Goal: Task Accomplishment & Management: Manage account settings

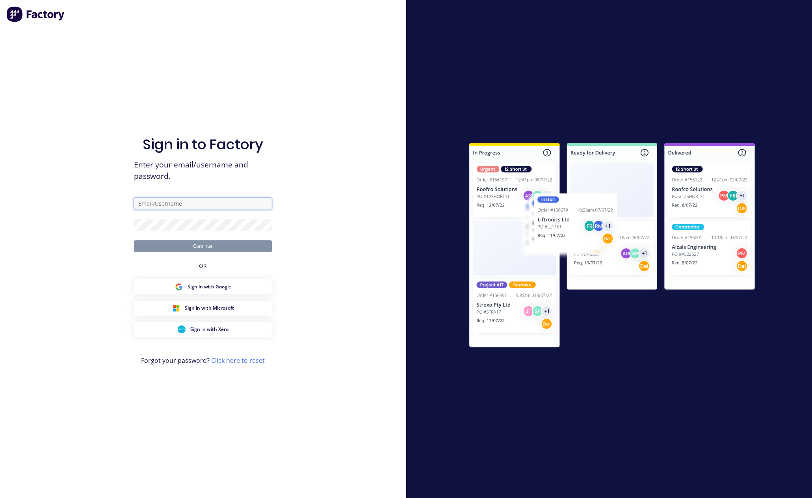
click at [210, 201] on input "text" at bounding box center [203, 204] width 138 height 12
paste input "[EMAIL_ADDRESS][DOMAIN_NAME]"
type input "[EMAIL_ADDRESS][DOMAIN_NAME]"
click at [380, 142] on div "Sign in to Factory Enter your email/username and password. [EMAIL_ADDRESS][DOMA…" at bounding box center [203, 249] width 406 height 498
click at [316, 184] on div "Sign in to Factory Enter your email/username and password. [EMAIL_ADDRESS][DOMA…" at bounding box center [203, 249] width 406 height 498
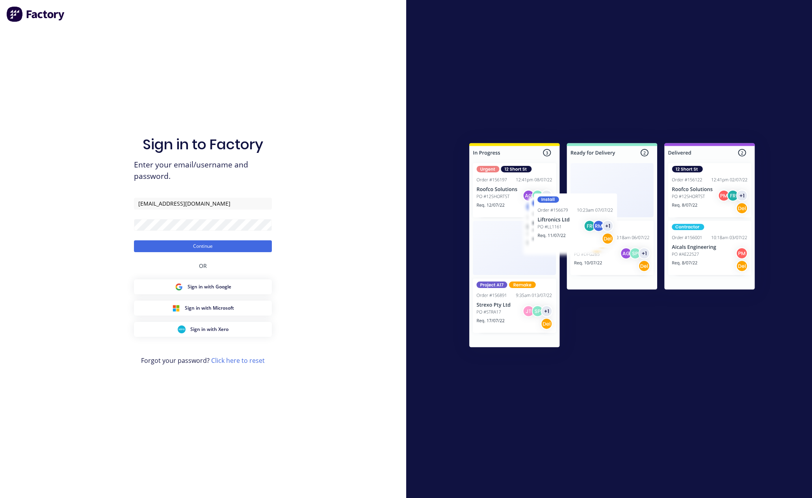
click at [347, 184] on div "Sign in to Factory Enter your email/username and password. [EMAIL_ADDRESS][DOMA…" at bounding box center [203, 249] width 406 height 498
click at [237, 245] on button "Continue" at bounding box center [203, 246] width 138 height 12
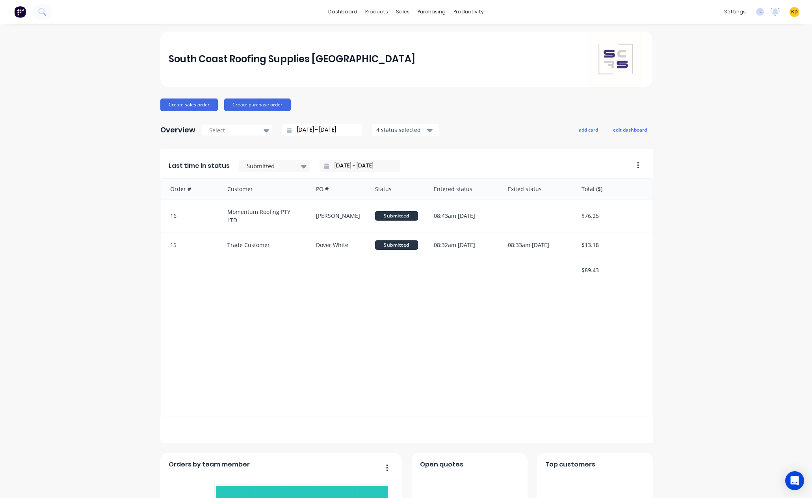
click at [727, 118] on div "South Coast Roofing Supplies [GEOGRAPHIC_DATA] Create sales order Create purcha…" at bounding box center [406, 440] width 812 height 817
click at [388, 34] on div "Product Catalogue" at bounding box center [408, 37] width 49 height 7
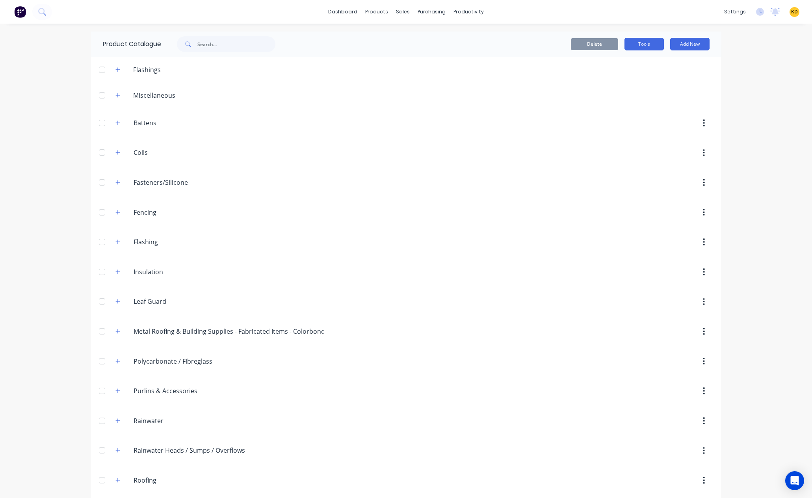
click at [635, 43] on button "Tools" at bounding box center [644, 44] width 39 height 13
click at [622, 82] on div "Stocktake" at bounding box center [626, 80] width 61 height 11
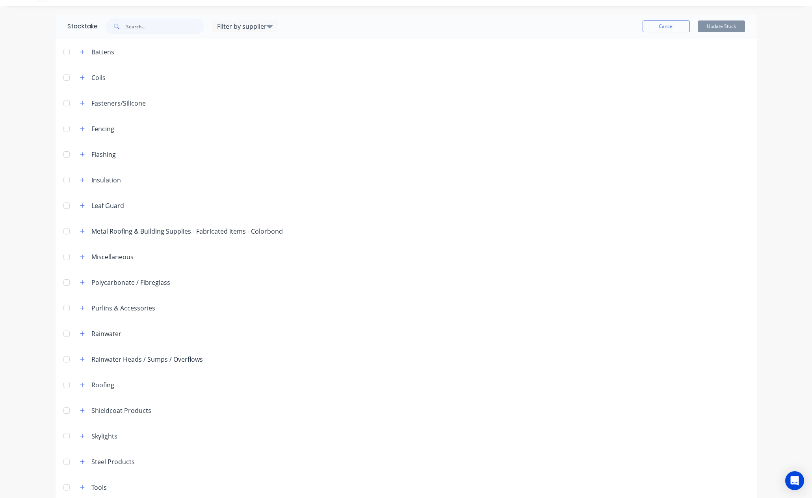
scroll to position [28, 0]
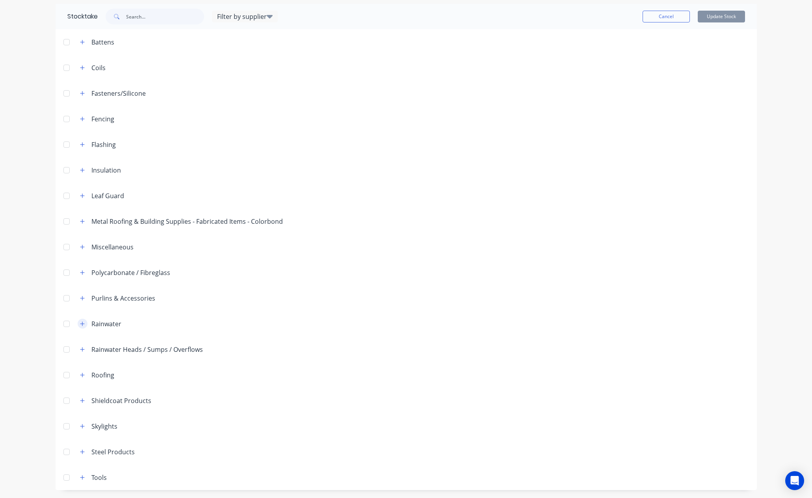
click at [80, 325] on icon "button" at bounding box center [82, 324] width 4 height 4
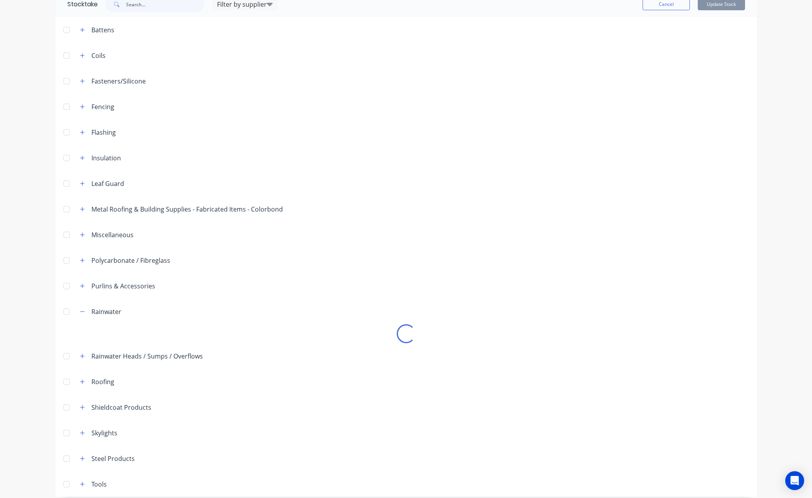
scroll to position [47, 0]
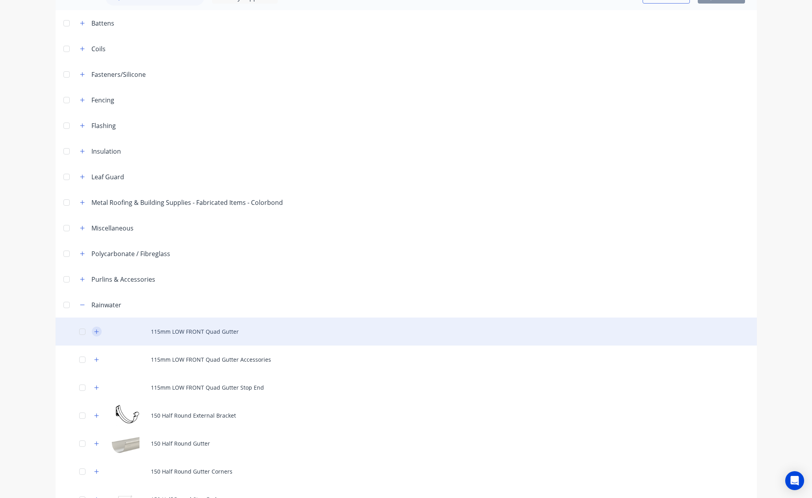
click at [94, 332] on icon "button" at bounding box center [96, 332] width 5 height 6
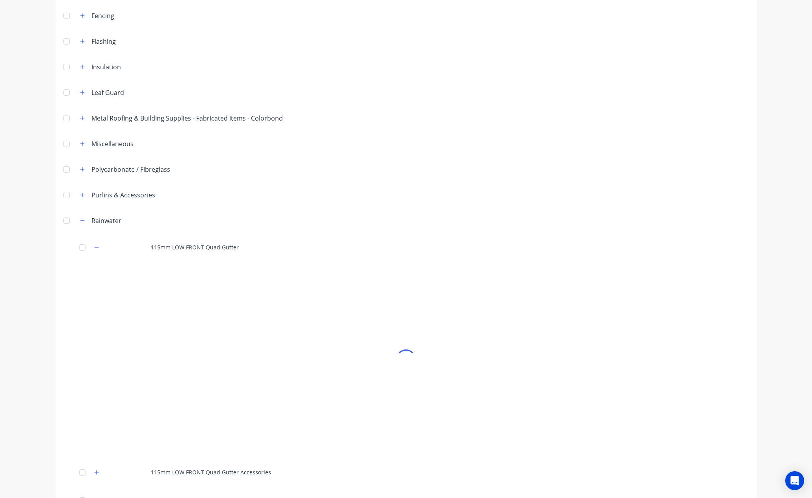
scroll to position [188, 0]
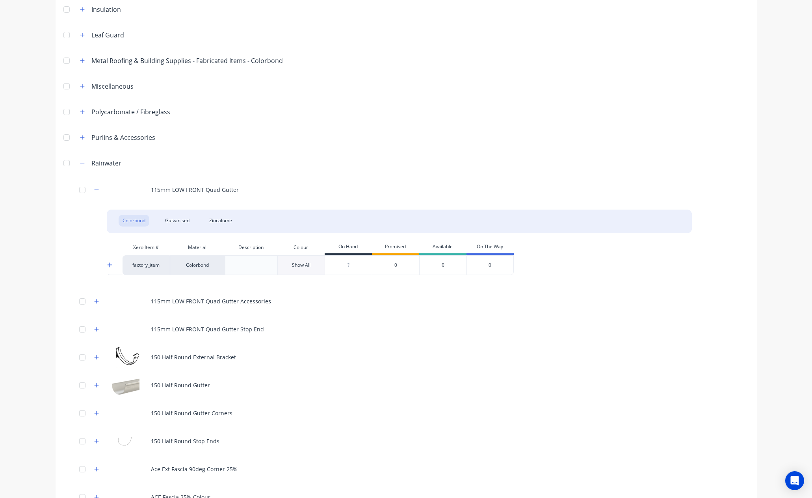
click at [109, 266] on div at bounding box center [115, 265] width 16 height 20
click at [108, 266] on icon at bounding box center [109, 265] width 5 height 6
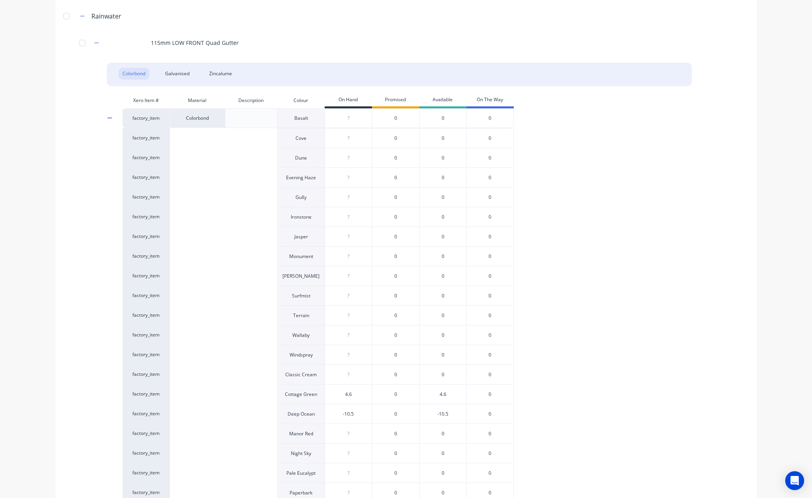
scroll to position [117, 0]
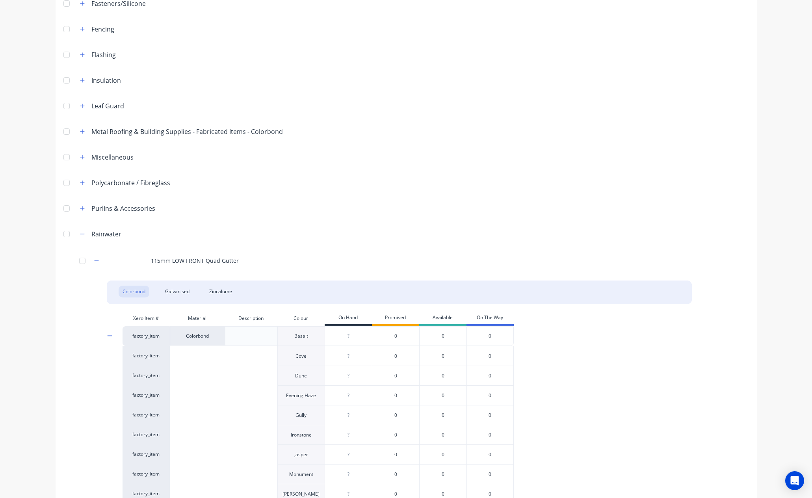
click at [107, 338] on icon at bounding box center [109, 336] width 5 height 6
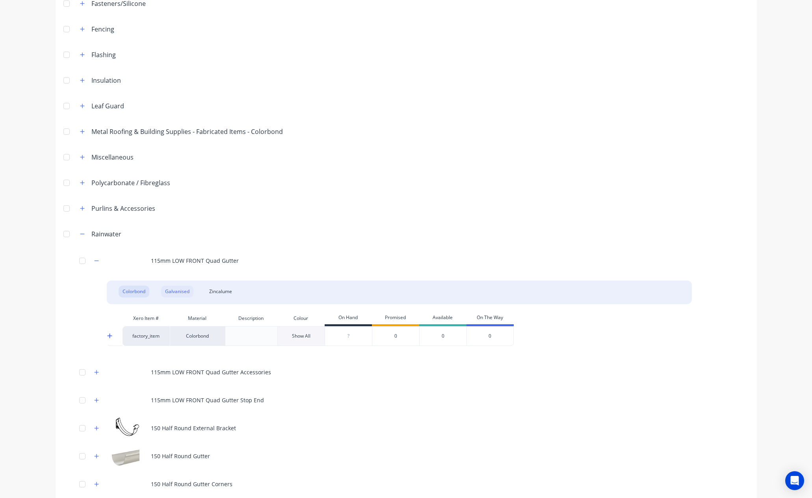
click at [175, 293] on div "Galvanised" at bounding box center [177, 292] width 32 height 12
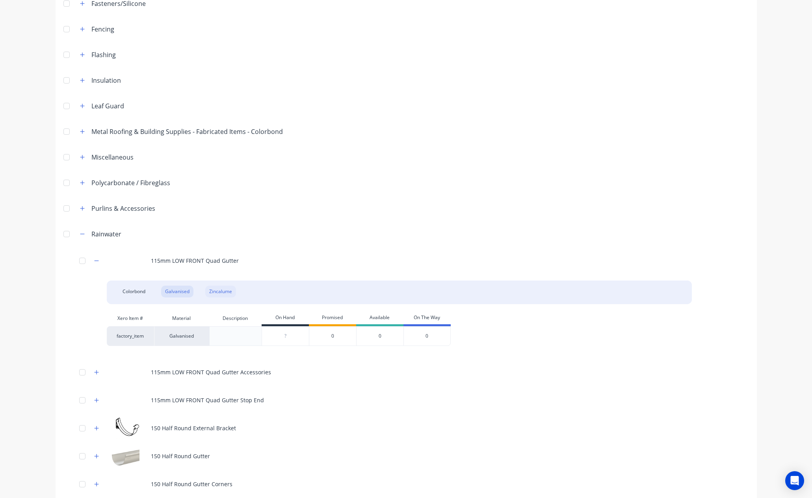
click at [209, 292] on div "Zincalume" at bounding box center [220, 292] width 31 height 12
click at [162, 294] on div "Galvanised" at bounding box center [177, 292] width 32 height 12
click at [140, 294] on div "Colorbond" at bounding box center [134, 292] width 31 height 12
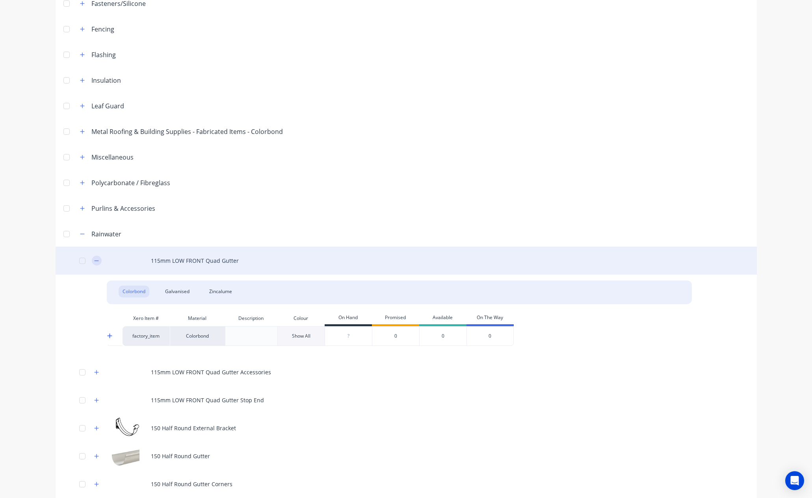
click at [96, 263] on button "button" at bounding box center [97, 261] width 10 height 10
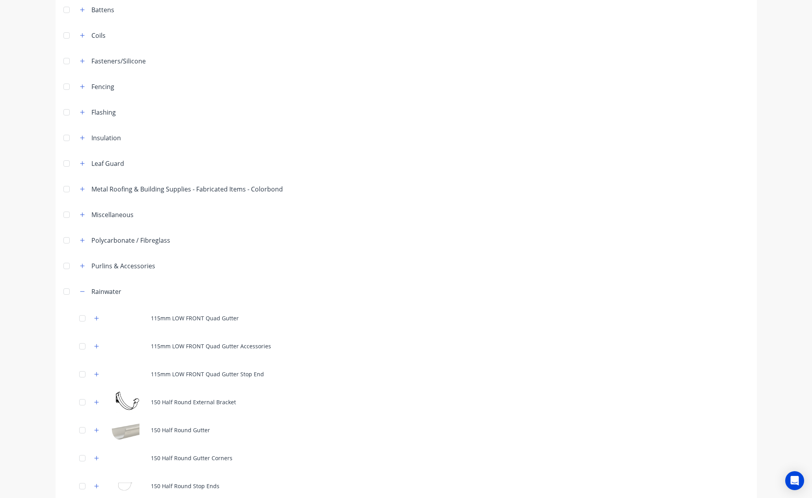
scroll to position [0, 0]
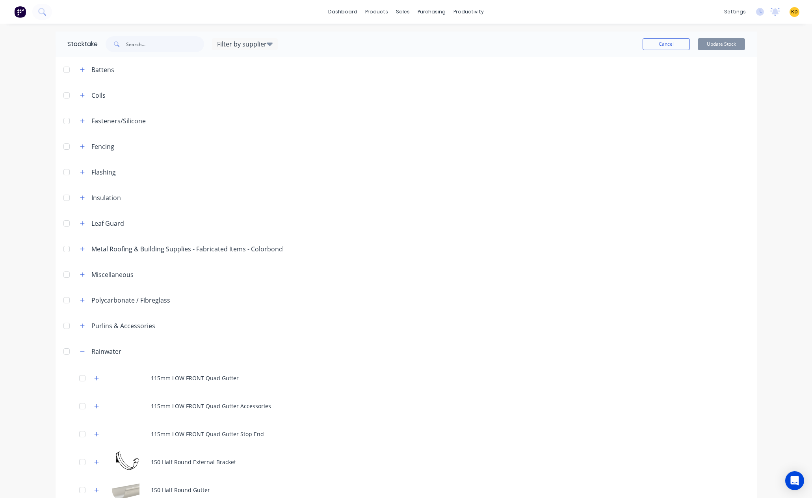
click at [82, 190] on header "Insulation" at bounding box center [407, 198] width 702 height 26
click at [80, 199] on icon "button" at bounding box center [82, 198] width 5 height 6
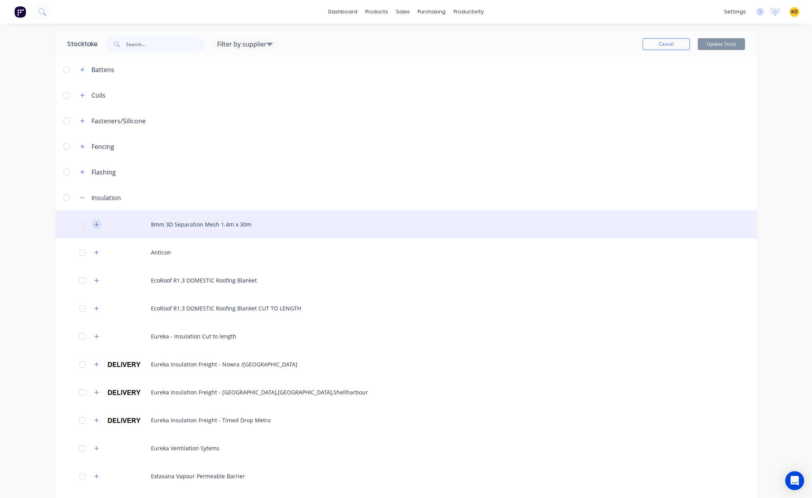
click at [94, 225] on icon "button" at bounding box center [96, 225] width 5 height 6
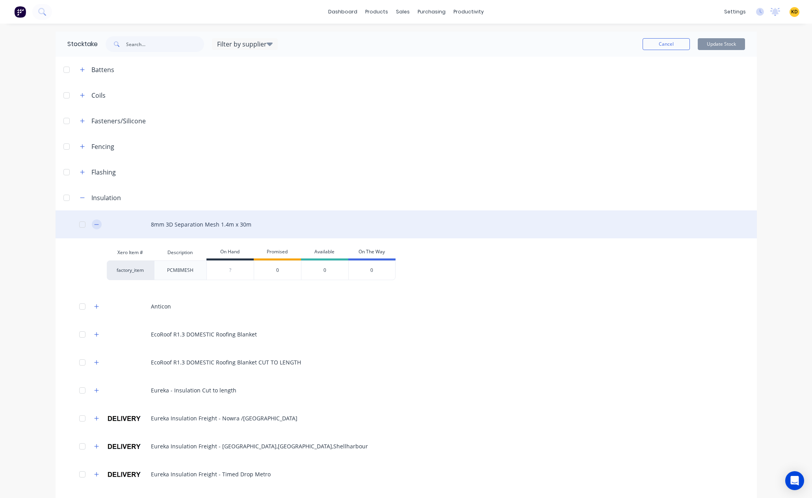
click at [96, 227] on button "button" at bounding box center [97, 225] width 10 height 10
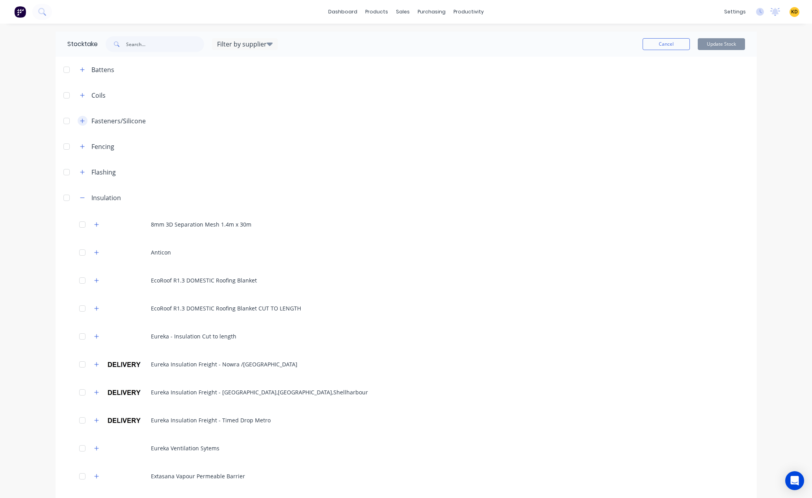
click at [80, 119] on icon "button" at bounding box center [82, 121] width 5 height 6
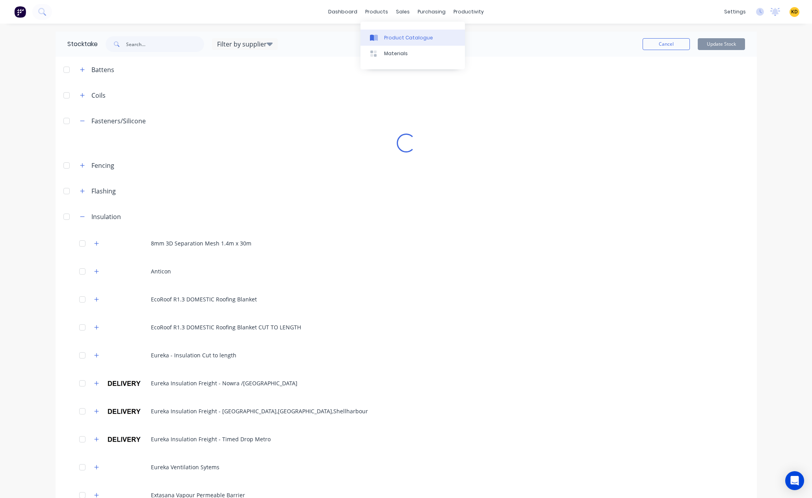
click at [391, 38] on div "Product Catalogue" at bounding box center [408, 37] width 49 height 7
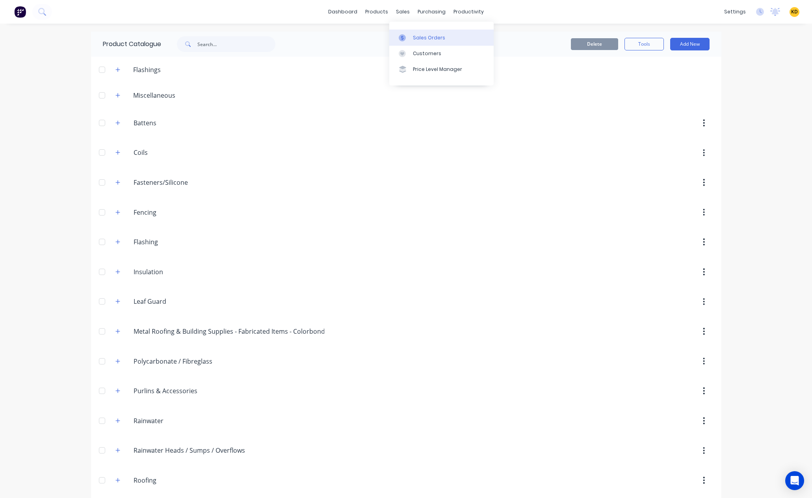
click at [417, 34] on div "Sales Orders" at bounding box center [429, 37] width 32 height 7
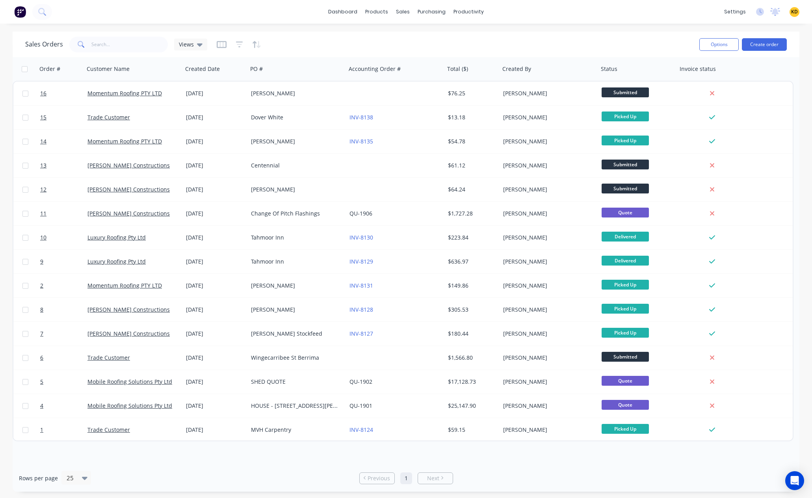
click at [796, 9] on span "KD" at bounding box center [795, 11] width 7 height 7
click at [548, 35] on div "Sales Orders Views" at bounding box center [359, 44] width 668 height 19
click at [473, 35] on div "Workflow" at bounding box center [483, 37] width 24 height 7
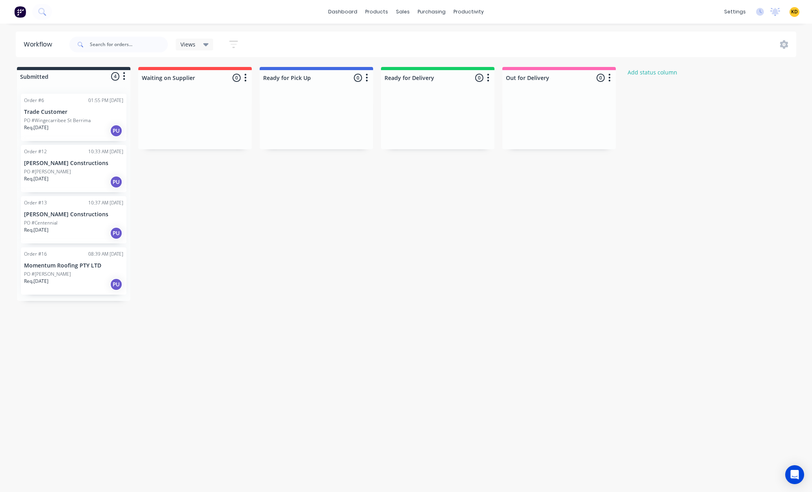
click at [461, 272] on div "Submitted 4 Status colour #273444 hex #273444 Save Cancel Summaries Total order…" at bounding box center [422, 184] width 857 height 234
click at [793, 11] on span "KD" at bounding box center [795, 11] width 7 height 7
click at [774, 100] on button "Sign out" at bounding box center [746, 99] width 104 height 16
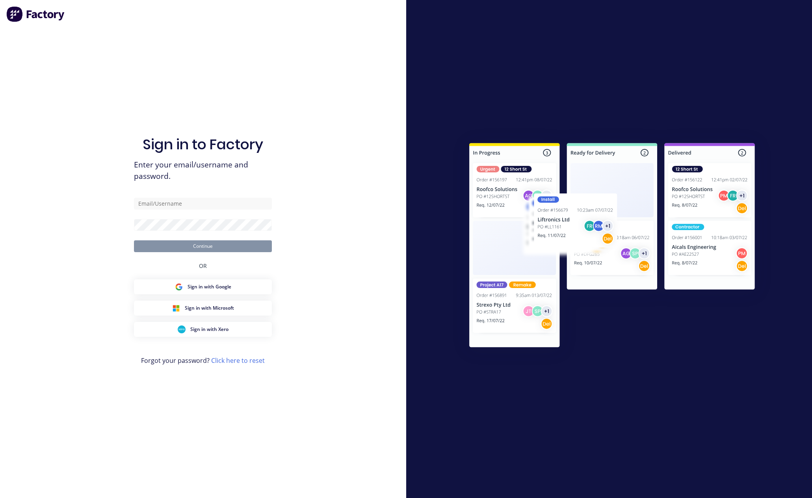
click at [579, 171] on div at bounding box center [609, 249] width 327 height 244
